Goal: Use online tool/utility: Utilize a website feature to perform a specific function

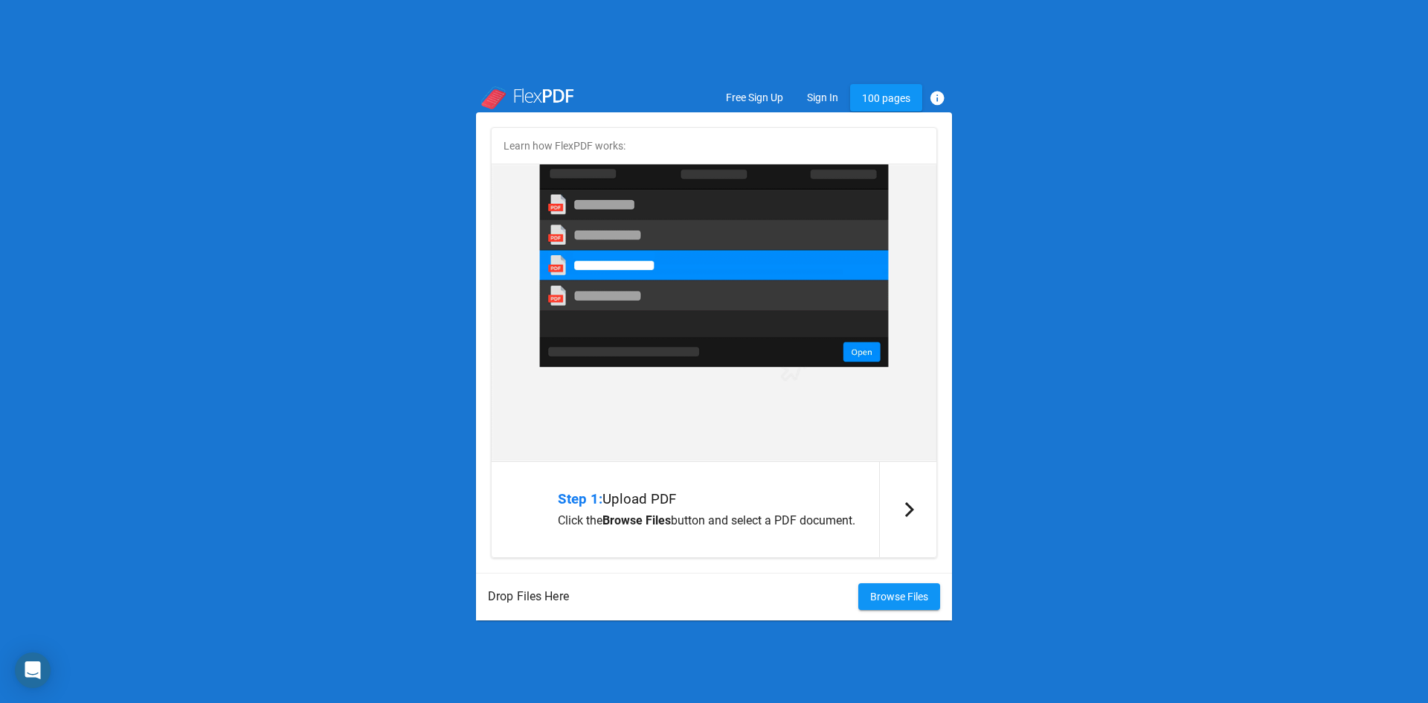
click at [725, 522] on p "Click the Browse Files button and select a PDF document." at bounding box center [714, 520] width 312 height 14
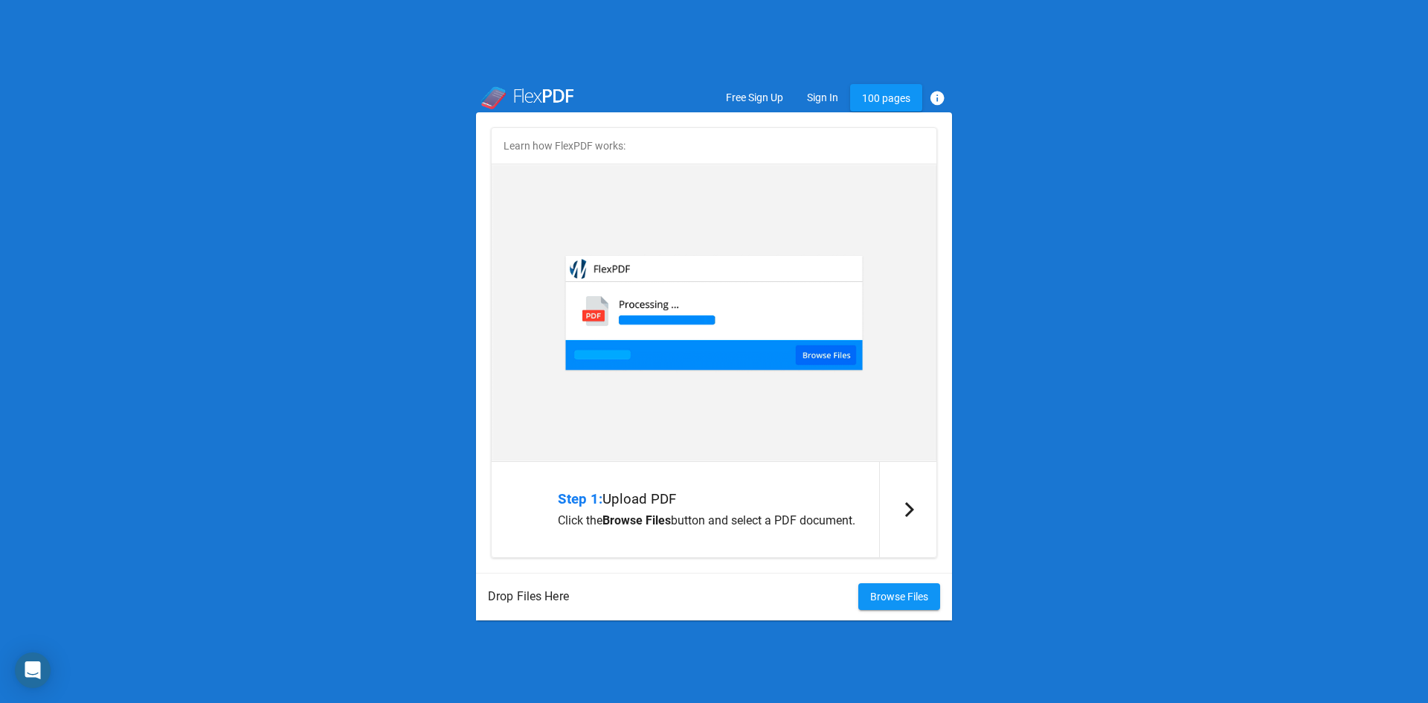
click at [892, 602] on span "Browse Files" at bounding box center [899, 596] width 58 height 12
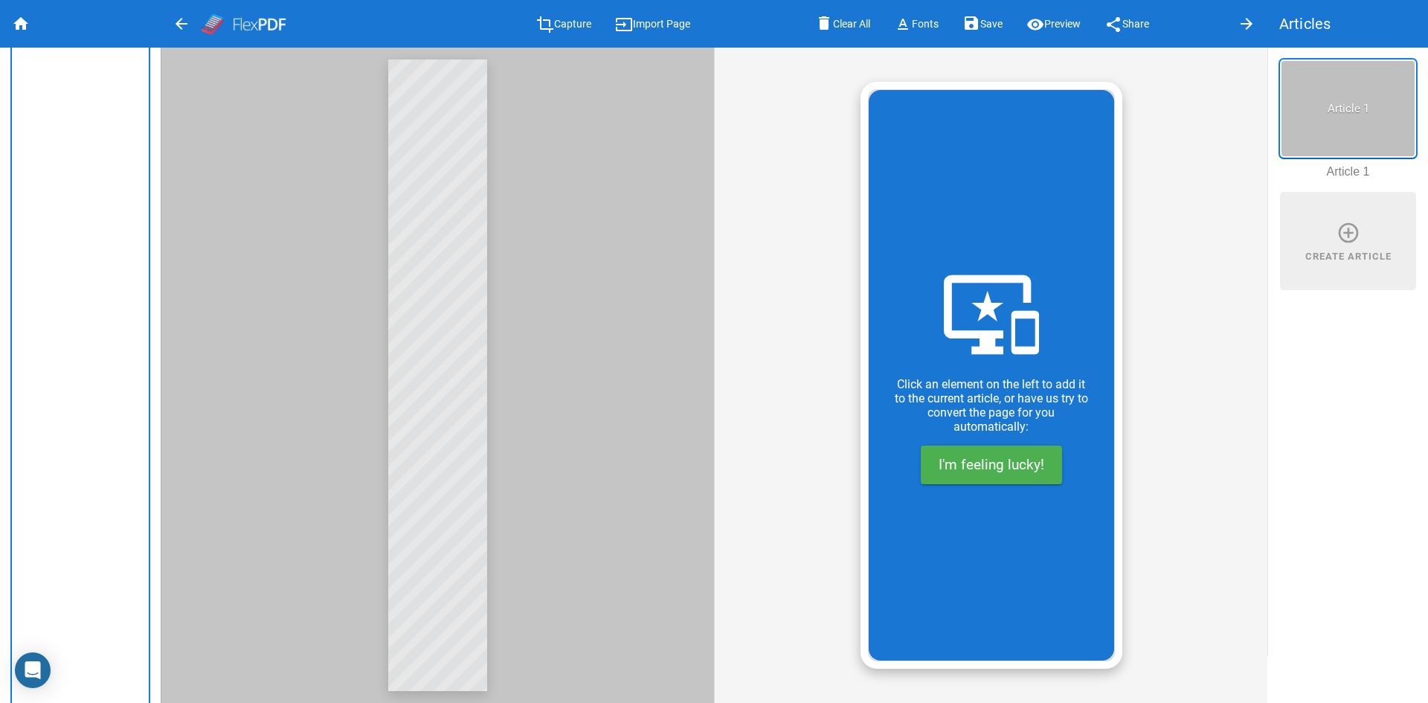
scroll to position [183, 0]
click at [68, 242] on img at bounding box center [80, 303] width 134 height 851
click at [651, 22] on span "Import Page" at bounding box center [661, 25] width 57 height 12
type input "Patch(A) Names"
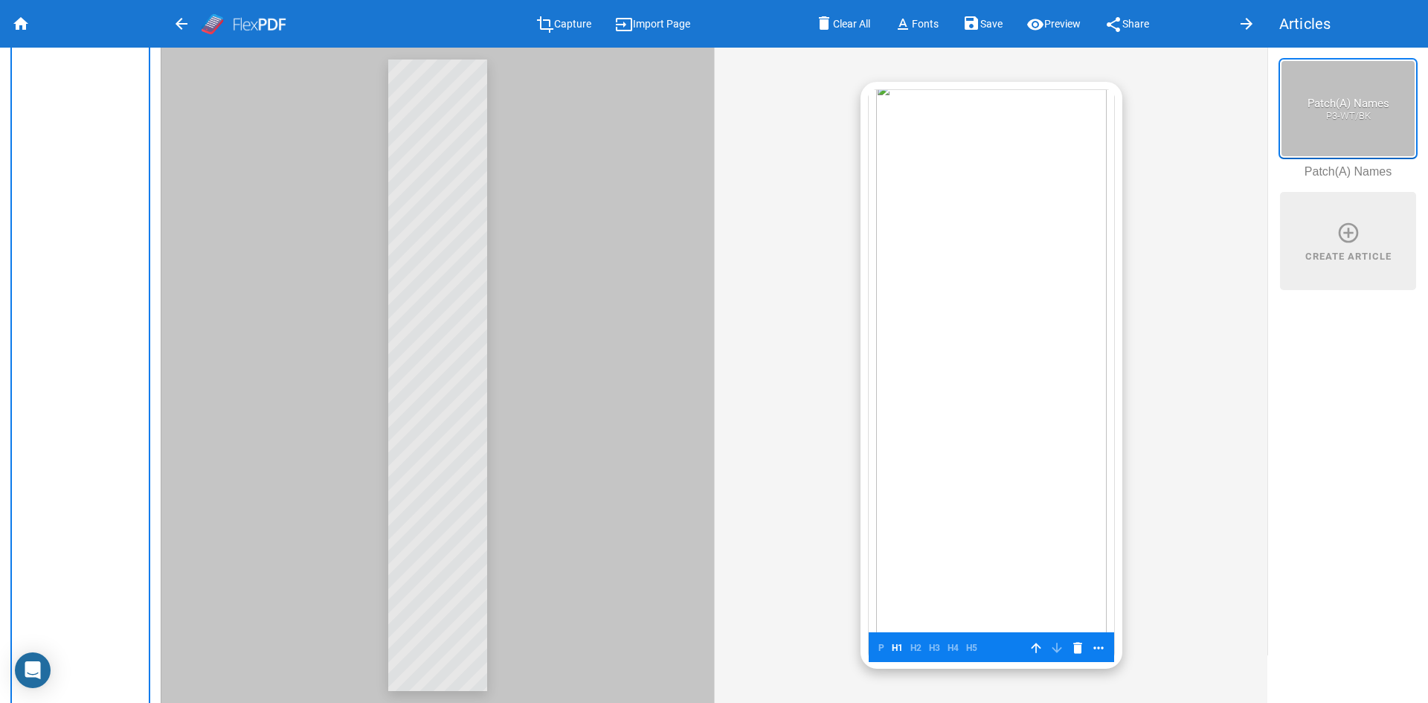
scroll to position [0, 0]
drag, startPoint x: 1109, startPoint y: 583, endPoint x: 1971, endPoint y: 165, distance: 957.8
click at [1050, 15] on button "visibility Preview" at bounding box center [1053, 24] width 78 height 28
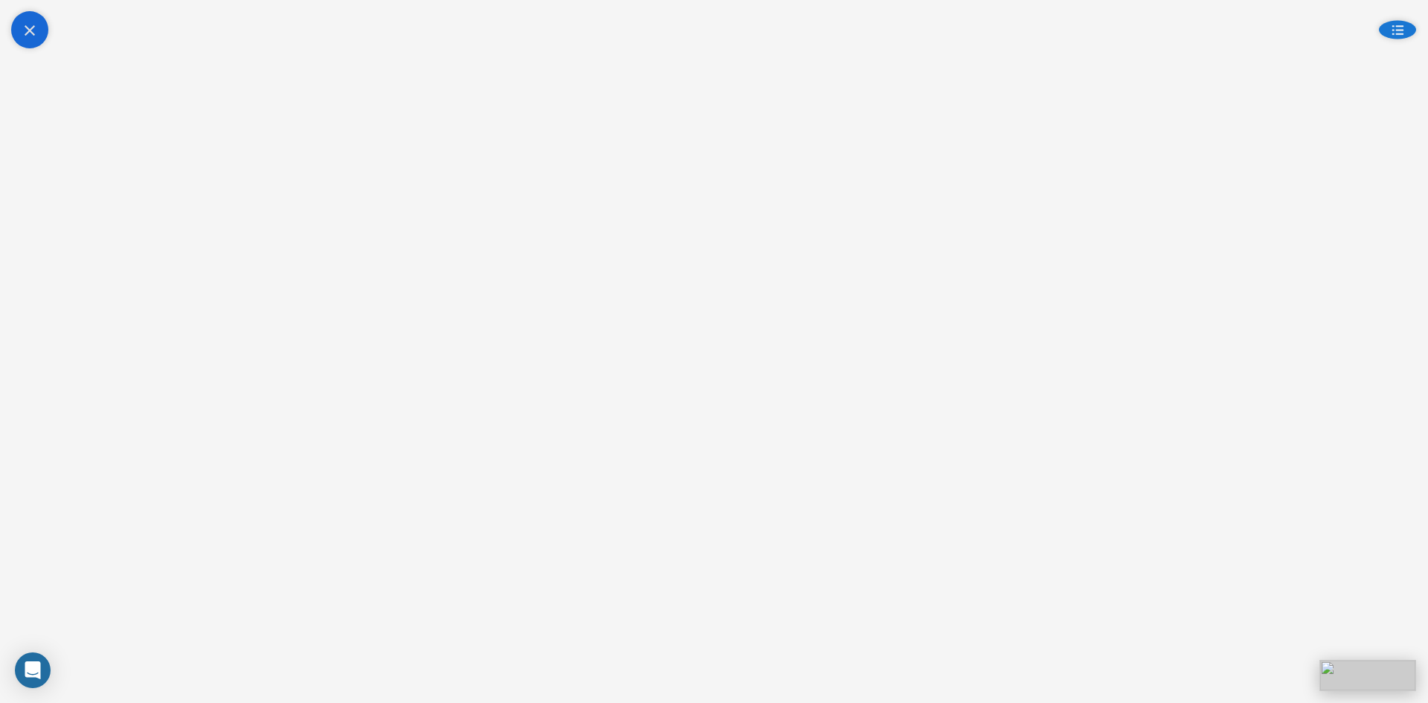
scroll to position [8670, 0]
click at [18, 45] on button "close" at bounding box center [29, 29] width 37 height 37
